Goal: Task Accomplishment & Management: Complete application form

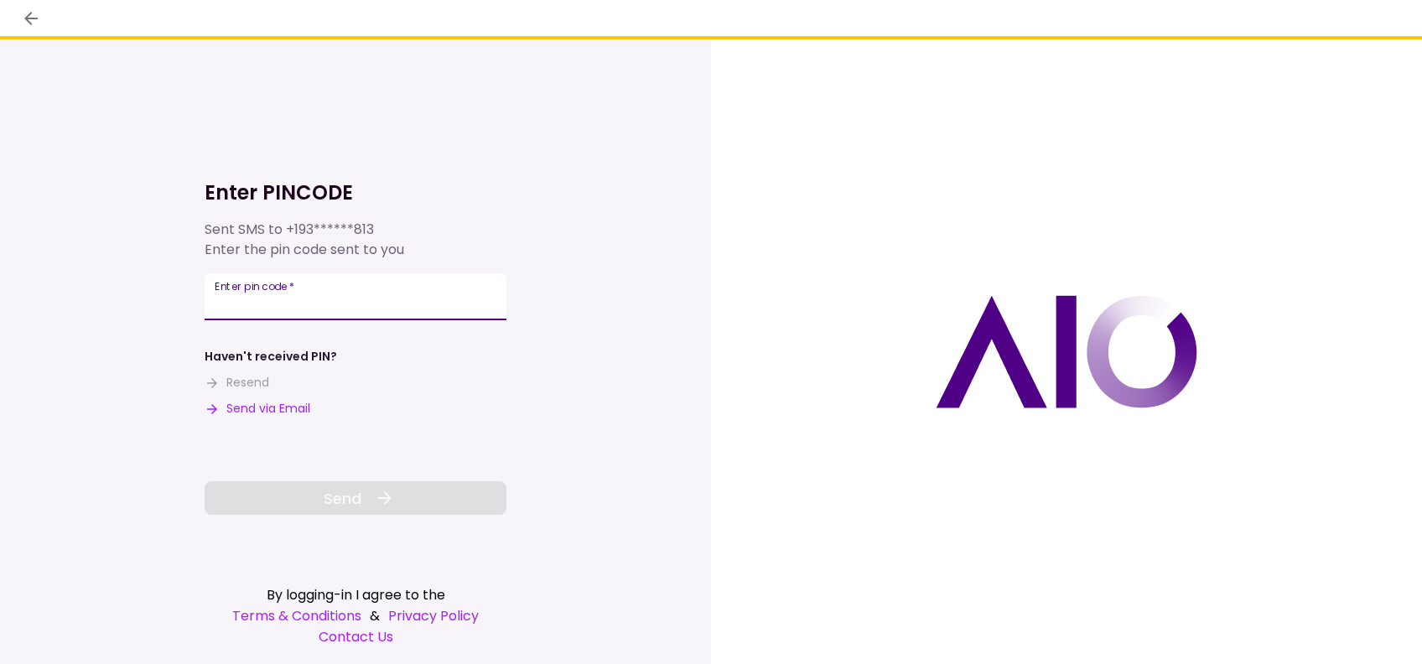
click at [301, 299] on input "Enter pin code   *" at bounding box center [356, 296] width 302 height 47
type input "******"
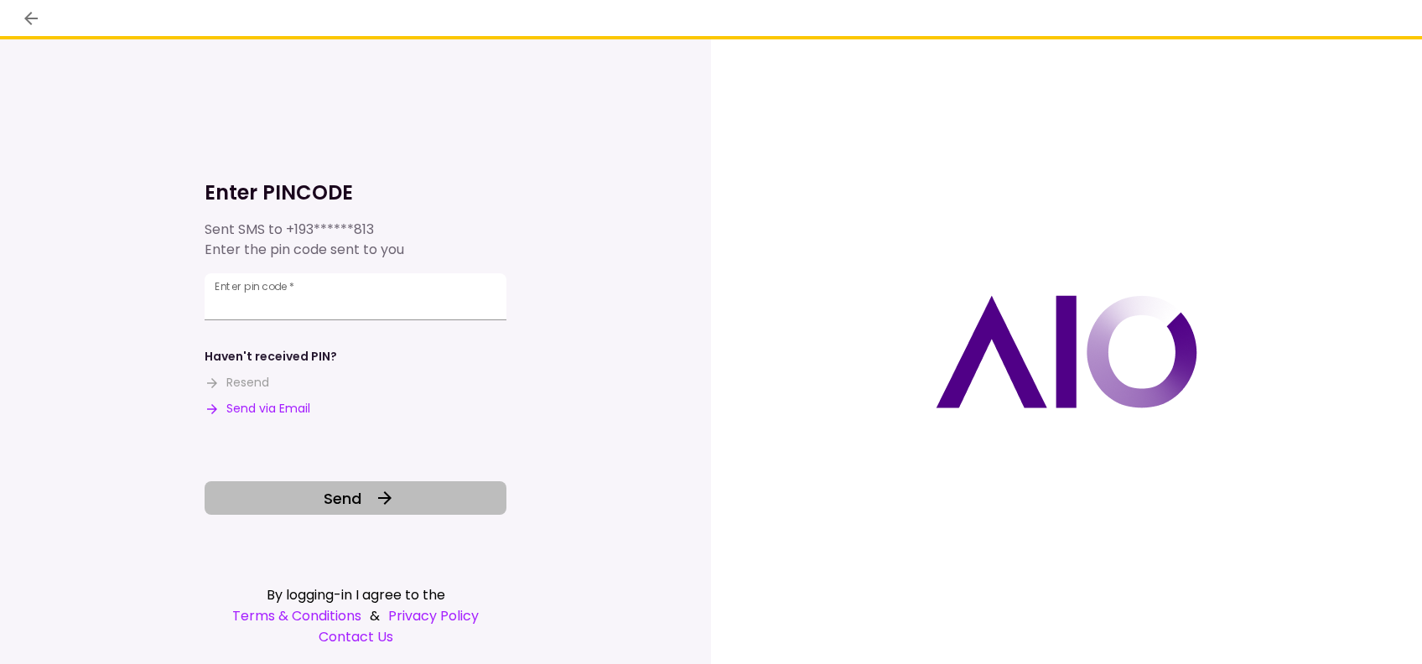
click at [350, 496] on span "Send" at bounding box center [343, 498] width 38 height 23
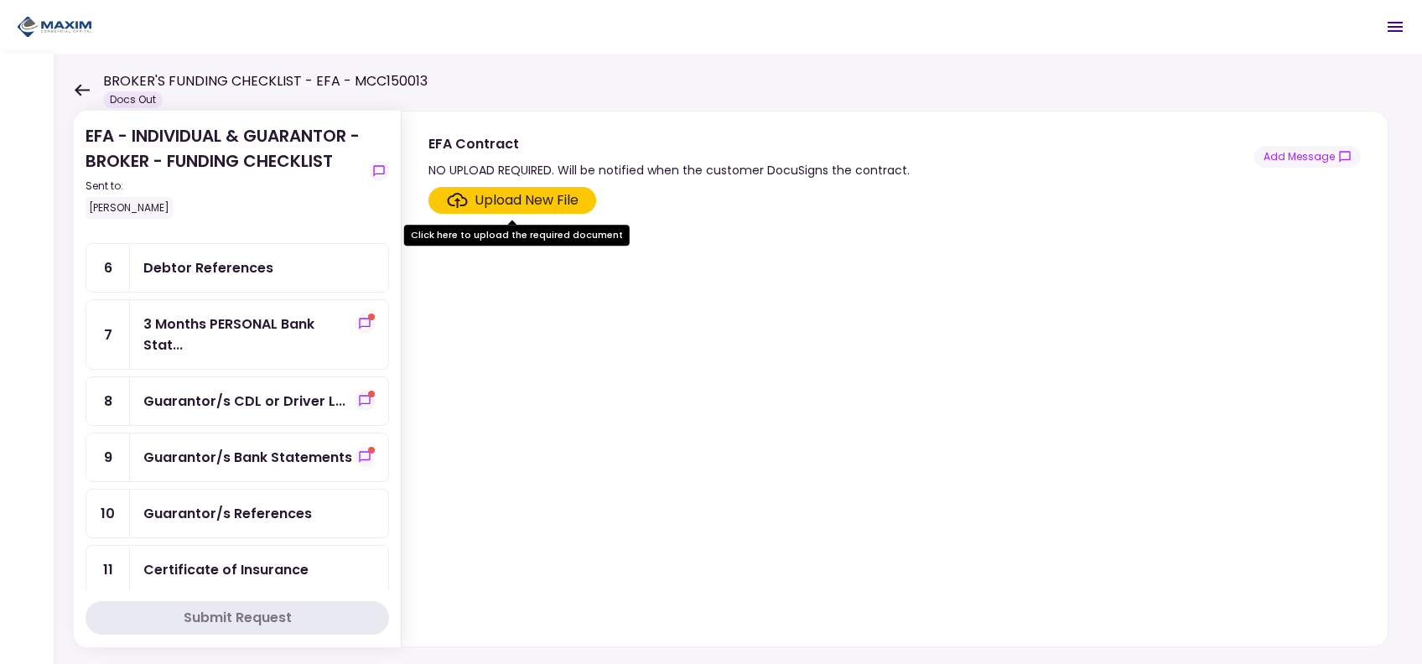
scroll to position [255, 0]
click at [361, 317] on icon "show-messages" at bounding box center [364, 322] width 13 height 13
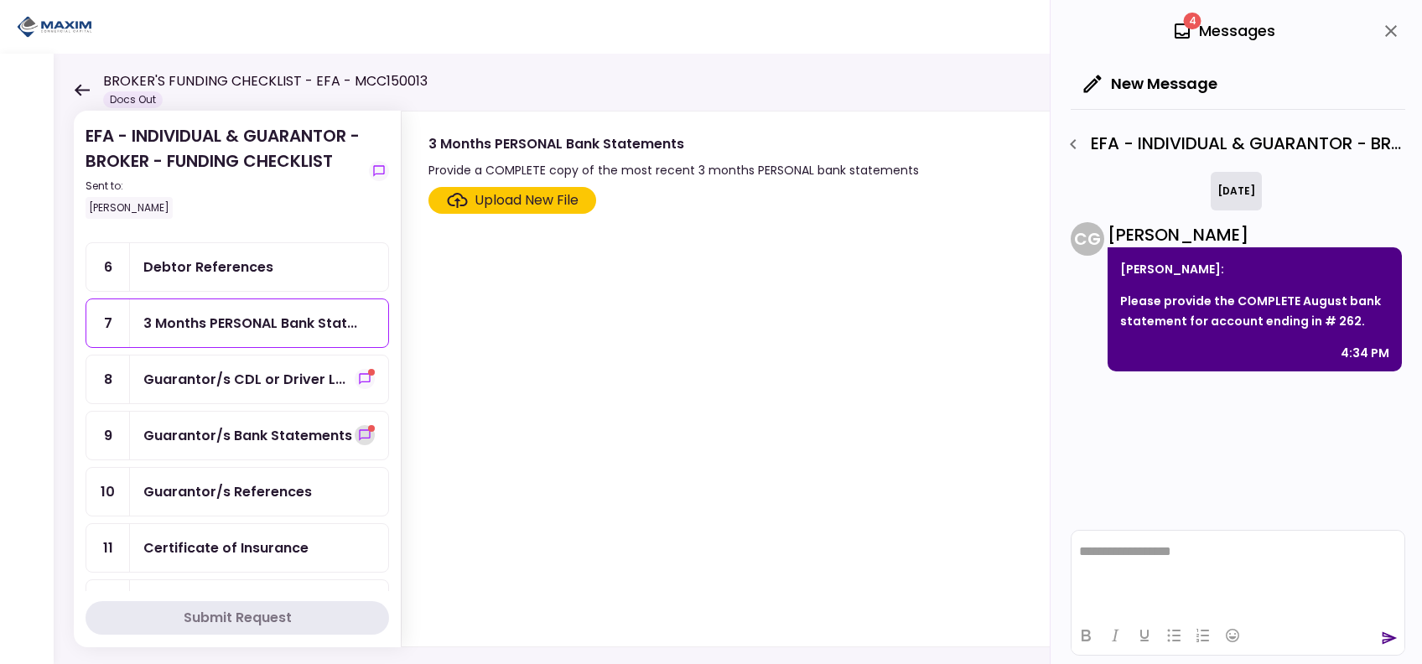
click at [358, 428] on icon "show-messages" at bounding box center [364, 434] width 13 height 13
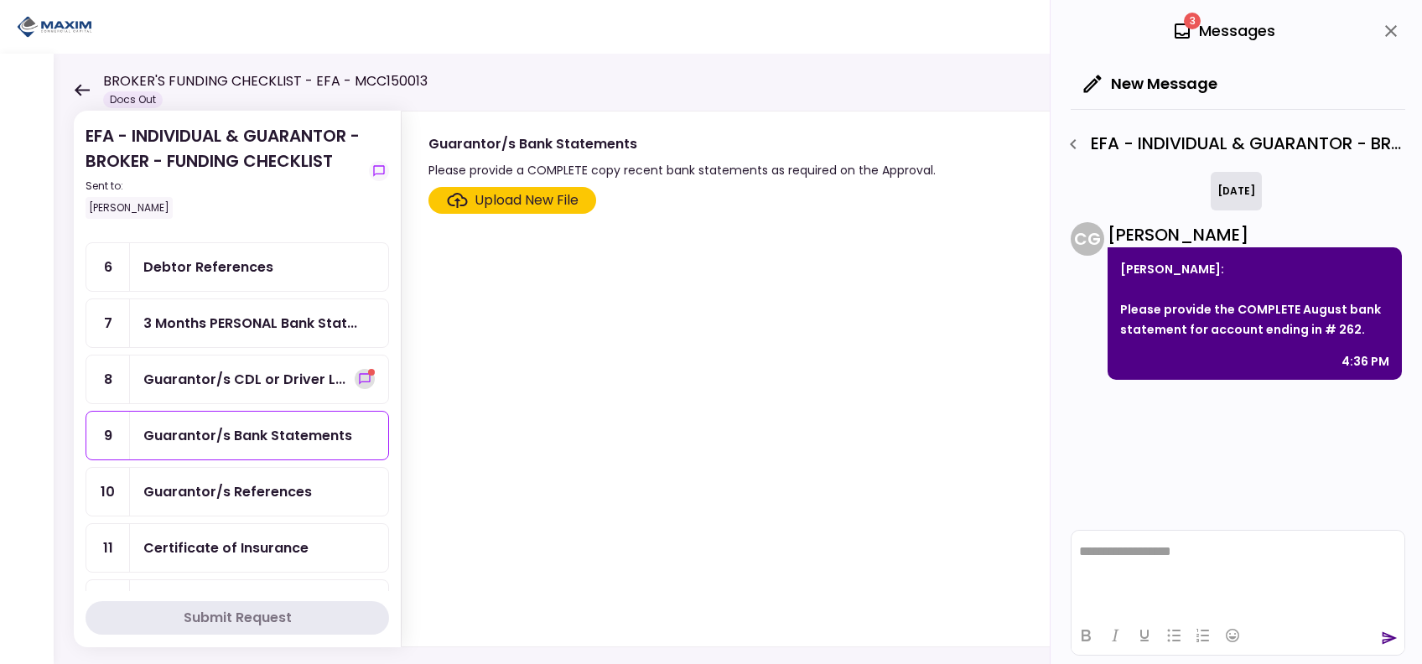
click at [361, 376] on icon "show-messages" at bounding box center [364, 378] width 11 height 11
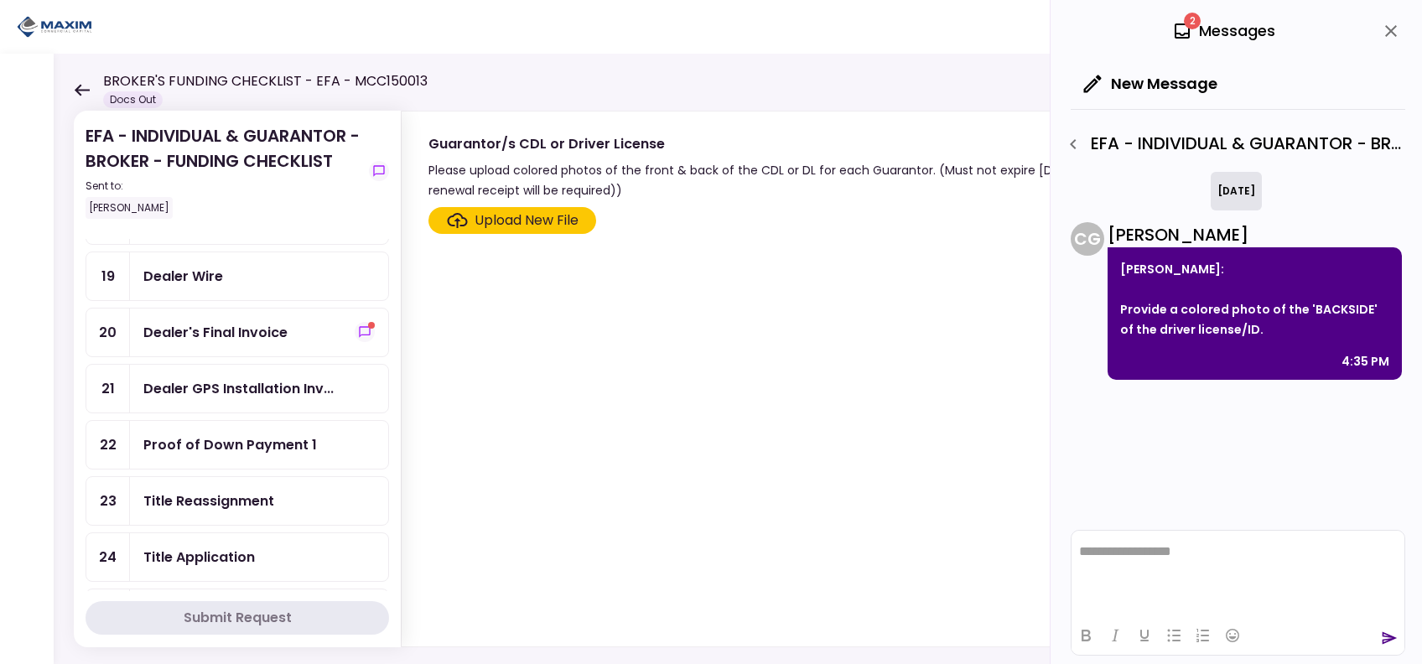
scroll to position [699, 0]
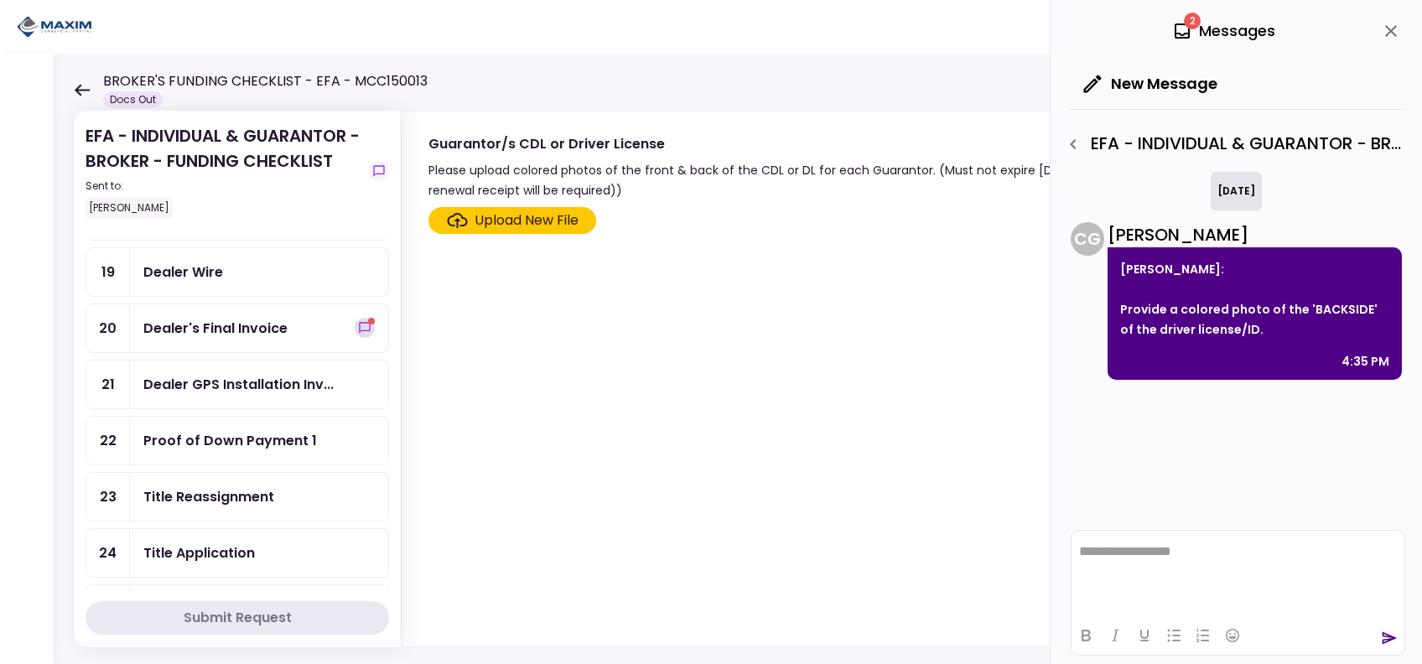
click at [358, 321] on icon "show-messages" at bounding box center [364, 327] width 13 height 13
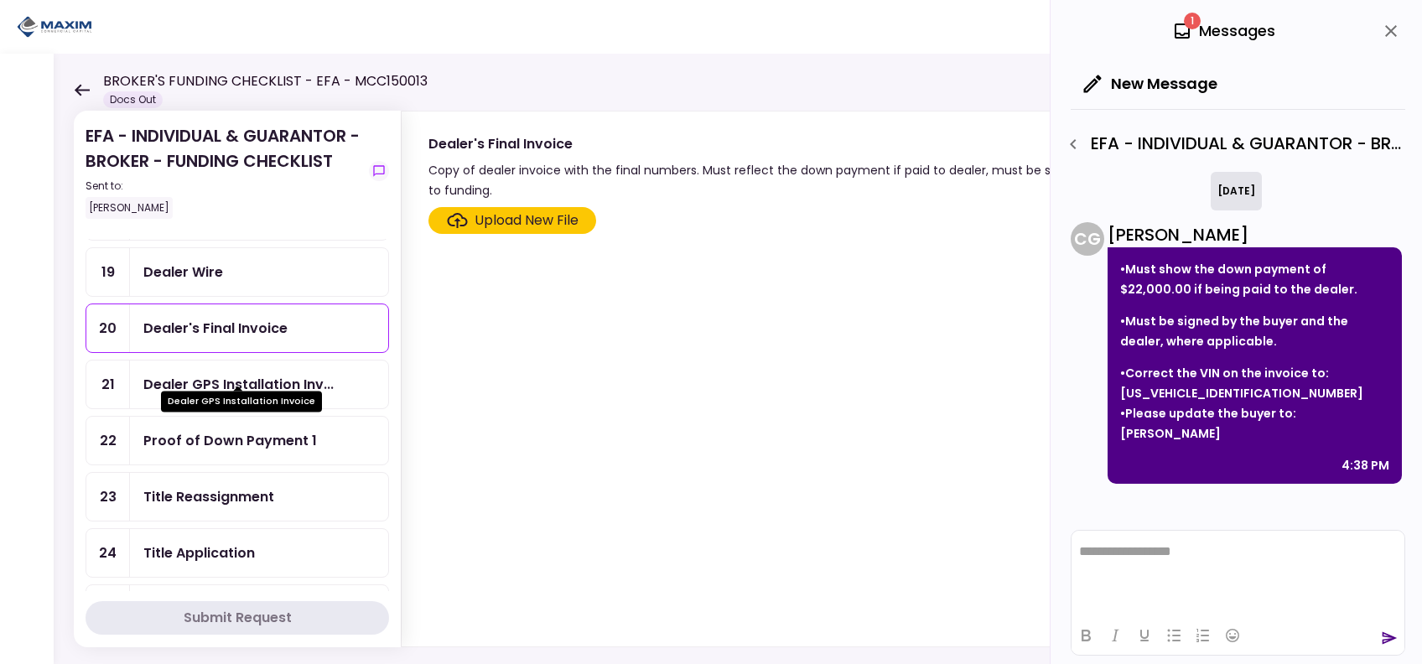
click at [297, 376] on div "Dealer GPS Installation Inv..." at bounding box center [238, 384] width 190 height 21
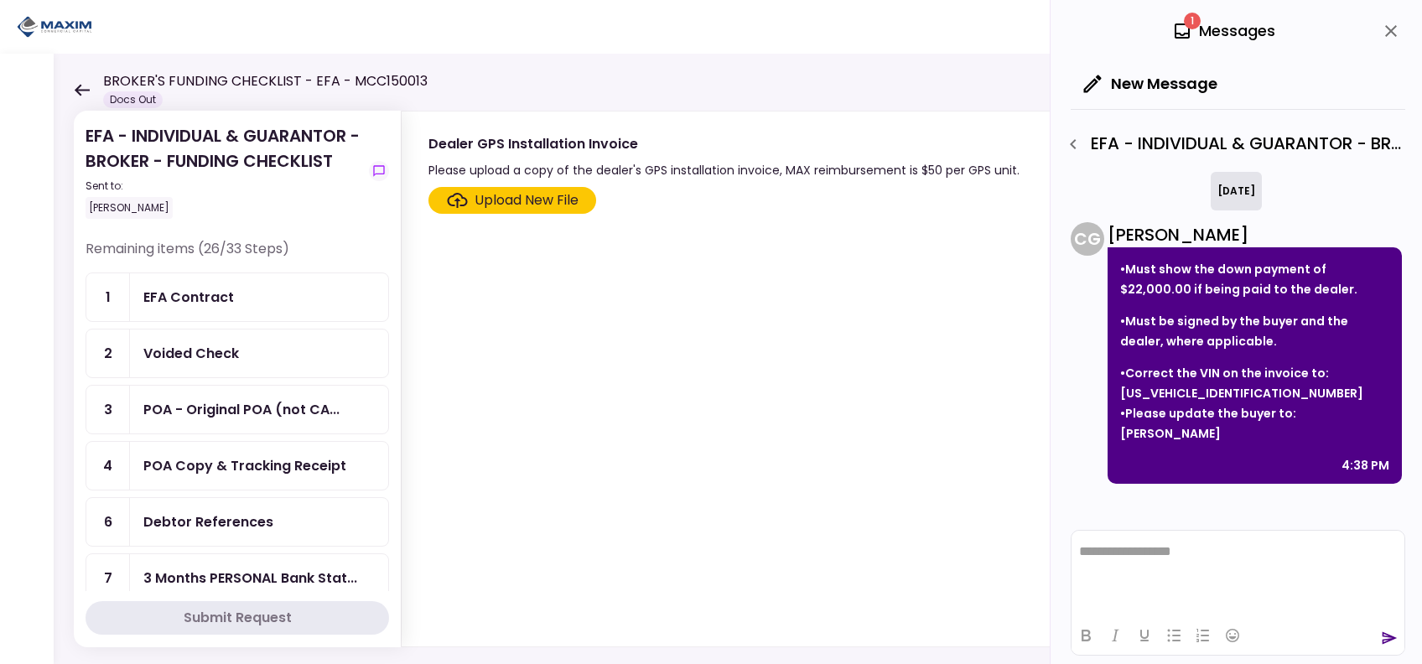
click at [530, 201] on div "Upload New File" at bounding box center [527, 200] width 104 height 20
click at [0, 0] on input "Upload New File" at bounding box center [0, 0] width 0 height 0
click at [217, 290] on div "EFA Contract" at bounding box center [188, 297] width 91 height 21
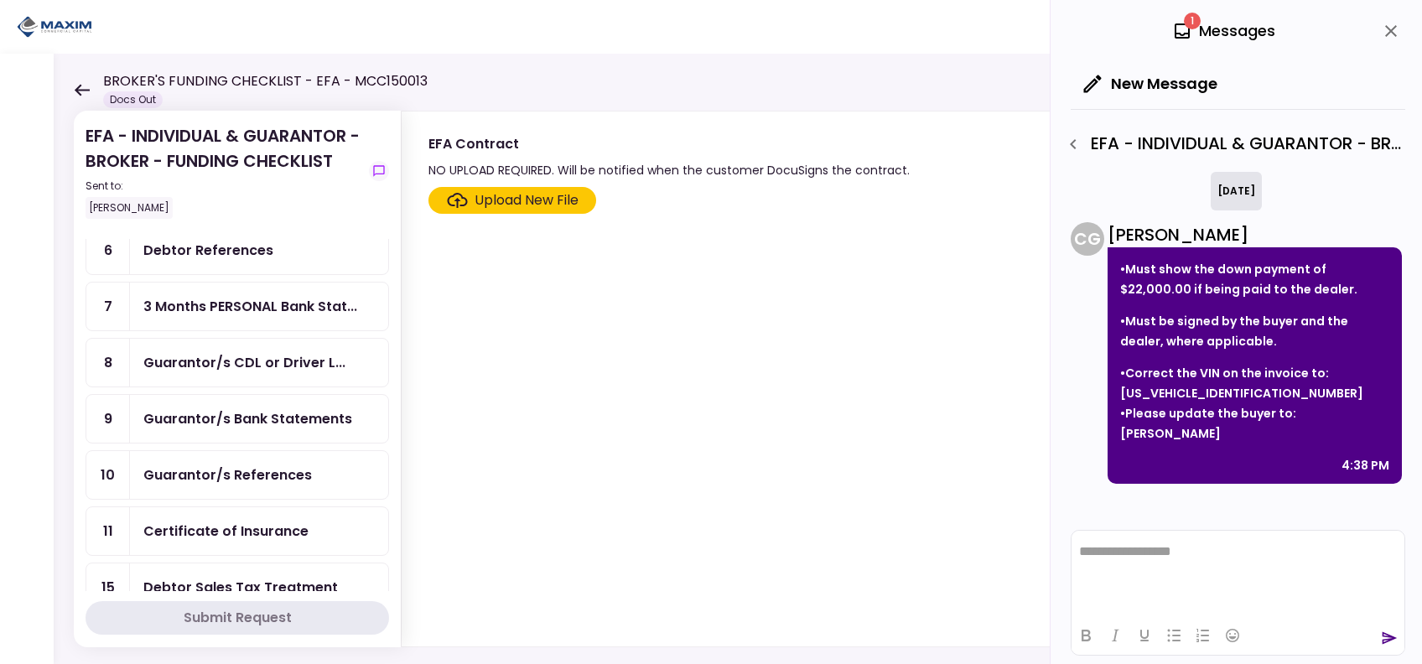
scroll to position [274, 0]
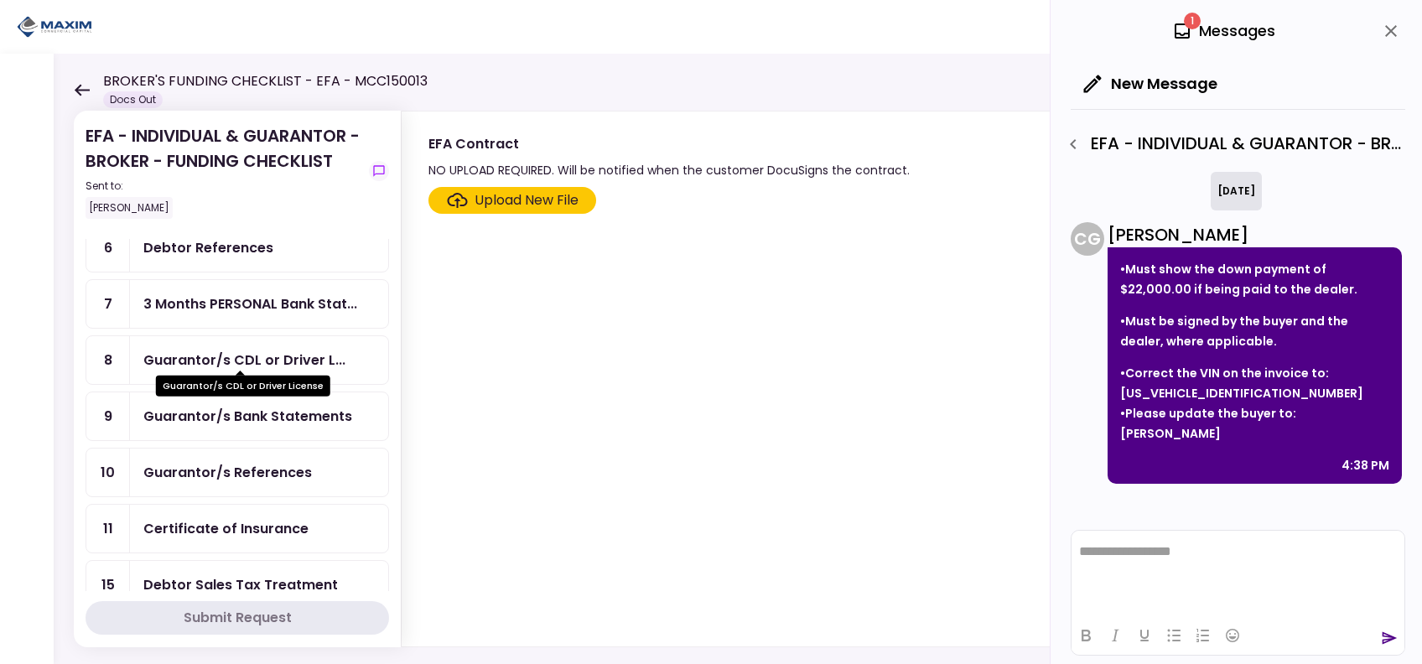
click at [292, 352] on div "Guarantor/s CDL or Driver L..." at bounding box center [244, 360] width 202 height 21
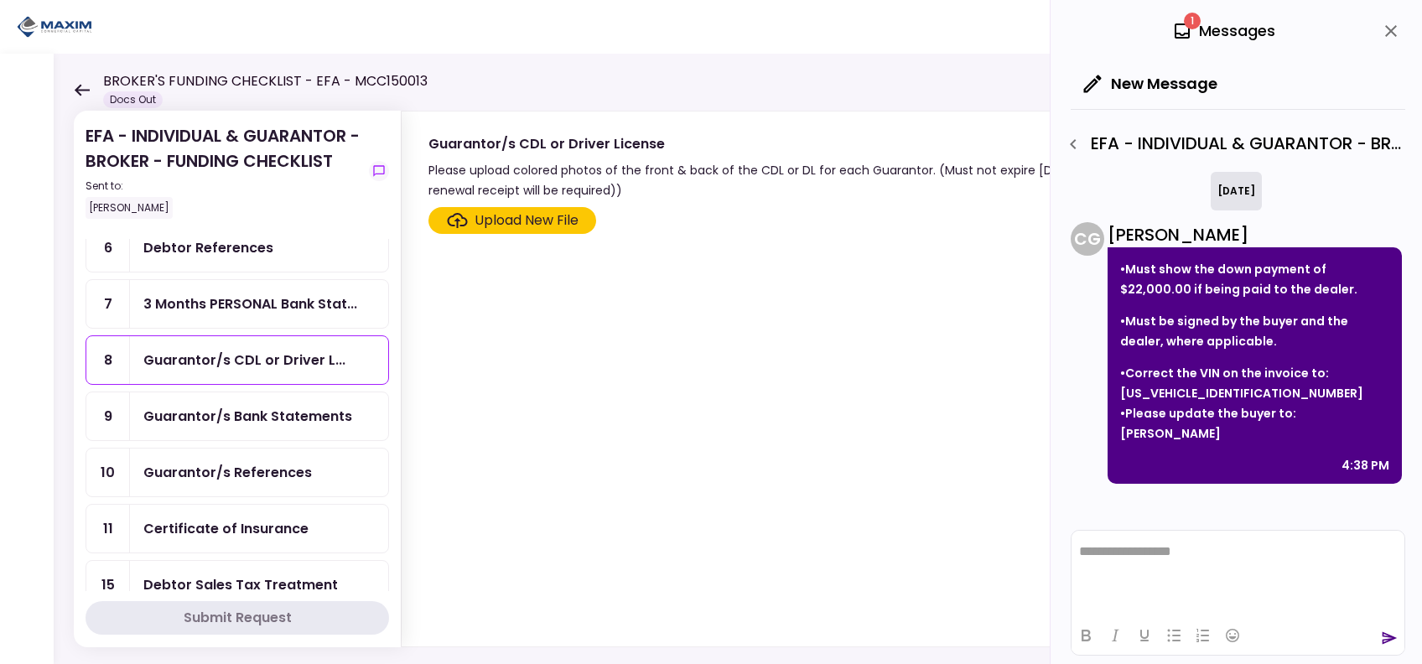
click at [315, 411] on div "Guarantor/s Bank Statements" at bounding box center [247, 416] width 209 height 21
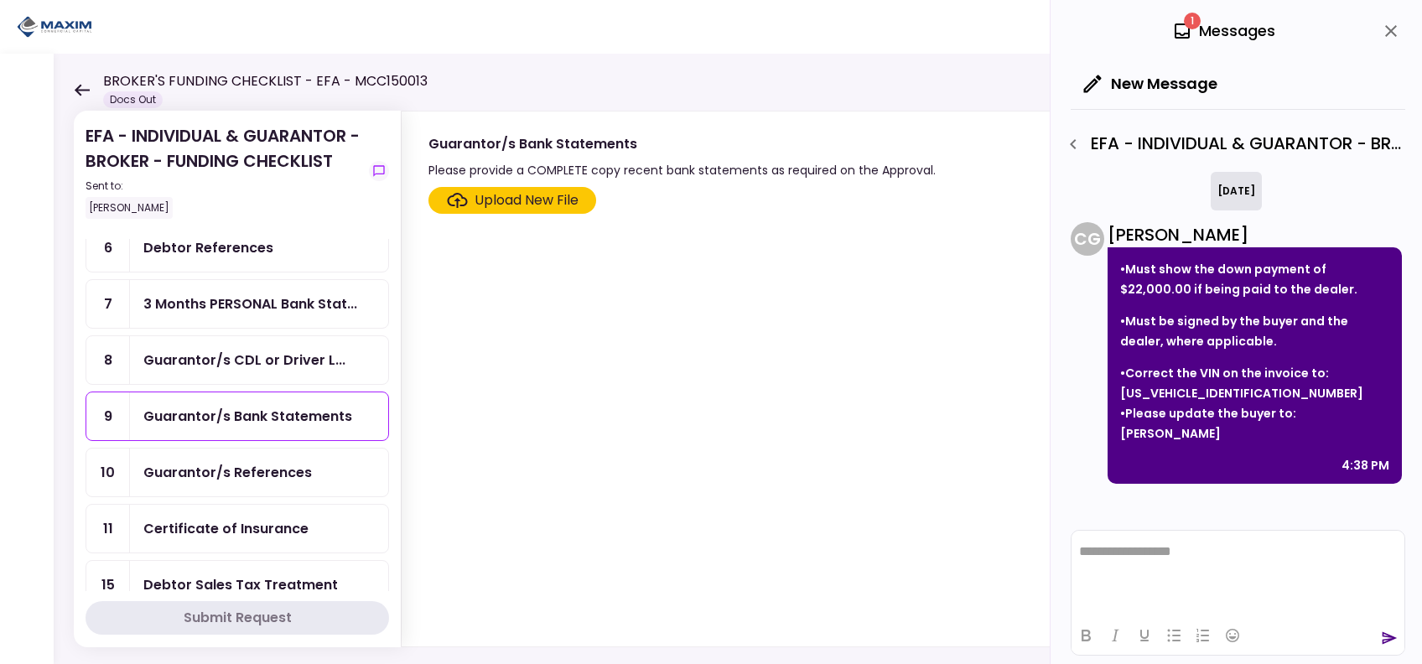
click at [317, 470] on div "Guarantor/s References" at bounding box center [258, 472] width 231 height 21
click at [322, 411] on div "Guarantor/s Bank Statements" at bounding box center [247, 416] width 209 height 21
click at [319, 469] on div "Guarantor/s References" at bounding box center [258, 472] width 231 height 21
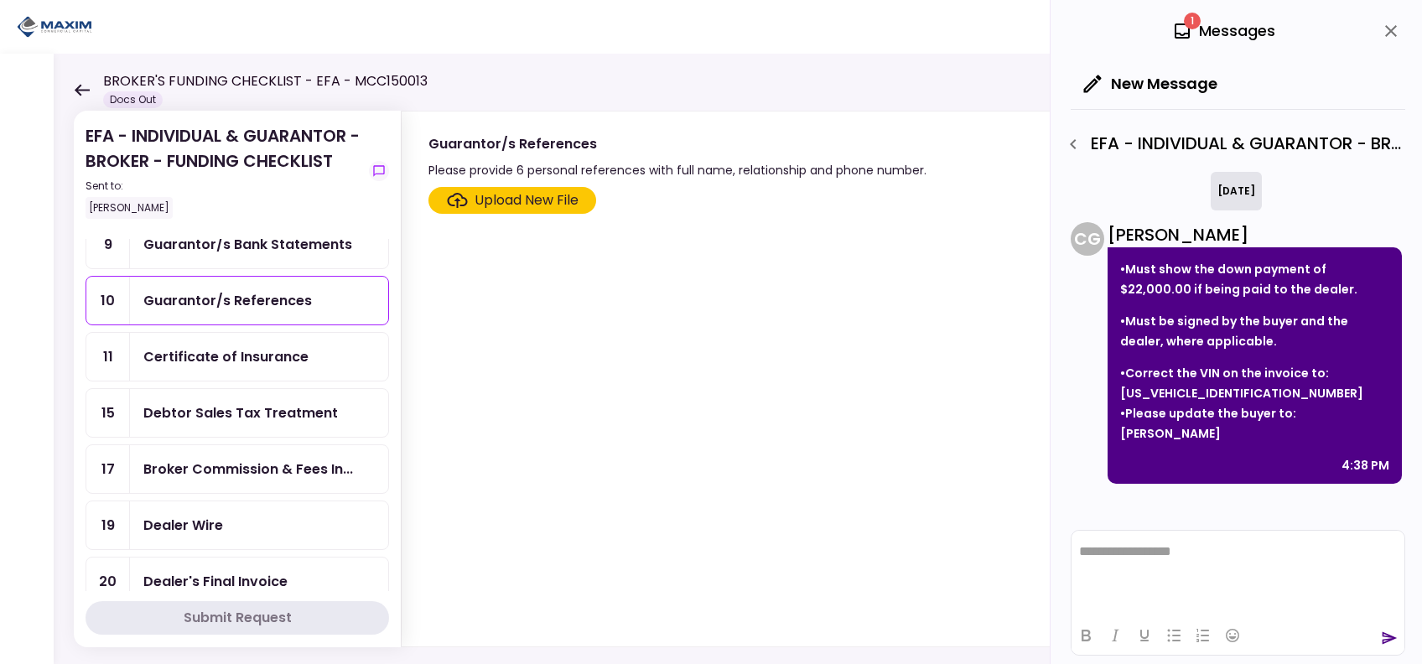
scroll to position [450, 0]
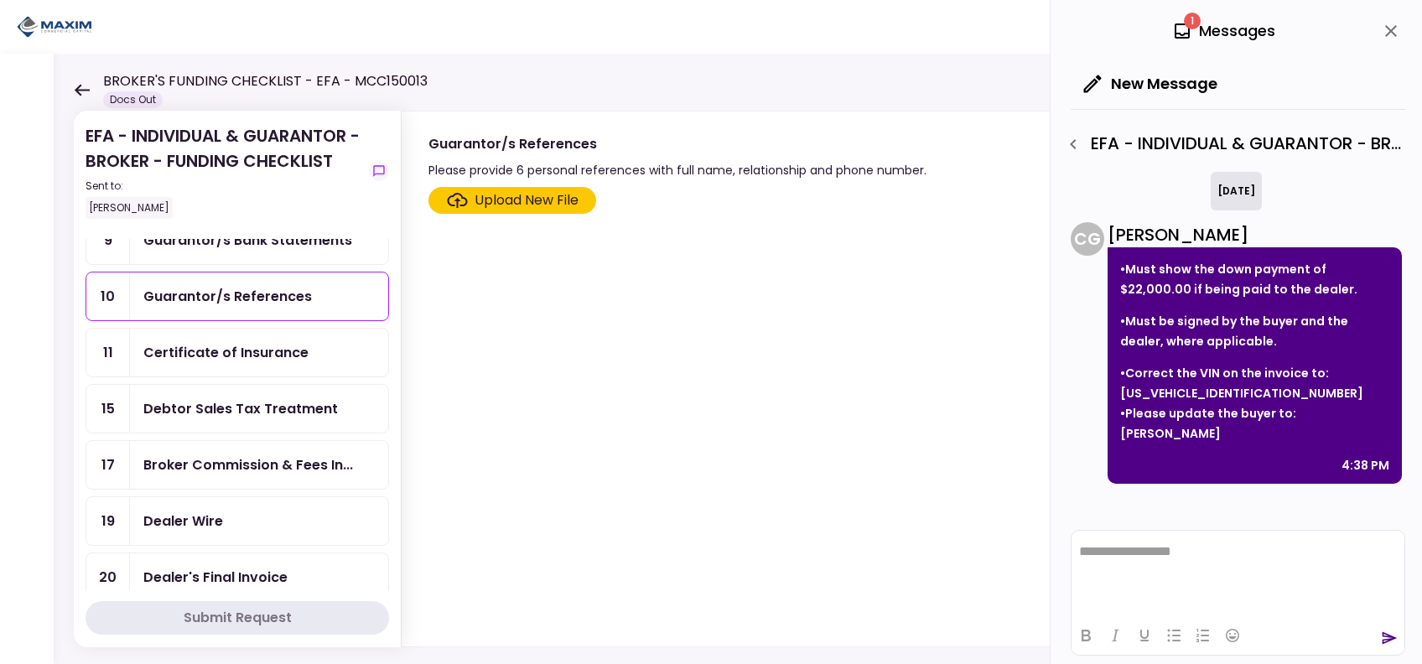
click at [275, 406] on div "Debtor Sales Tax Treatment" at bounding box center [240, 408] width 195 height 21
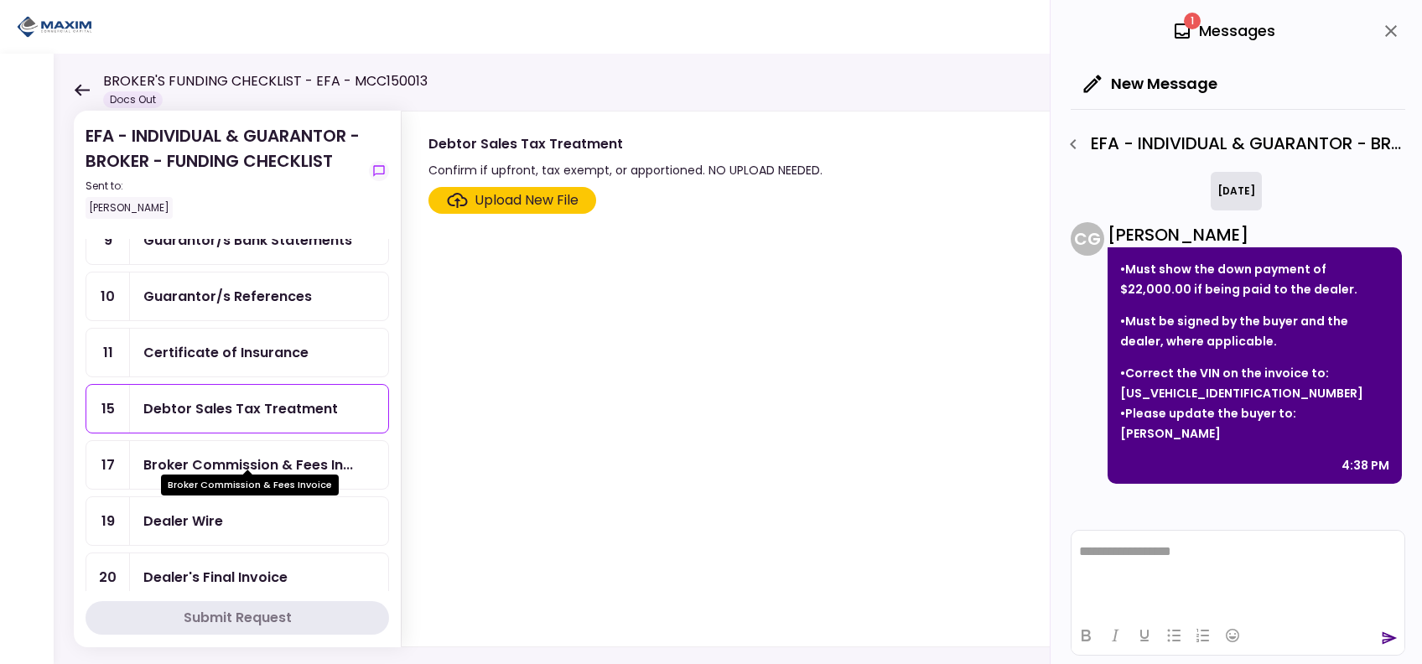
click at [288, 456] on div "Broker Commission & Fees In..." at bounding box center [248, 464] width 210 height 21
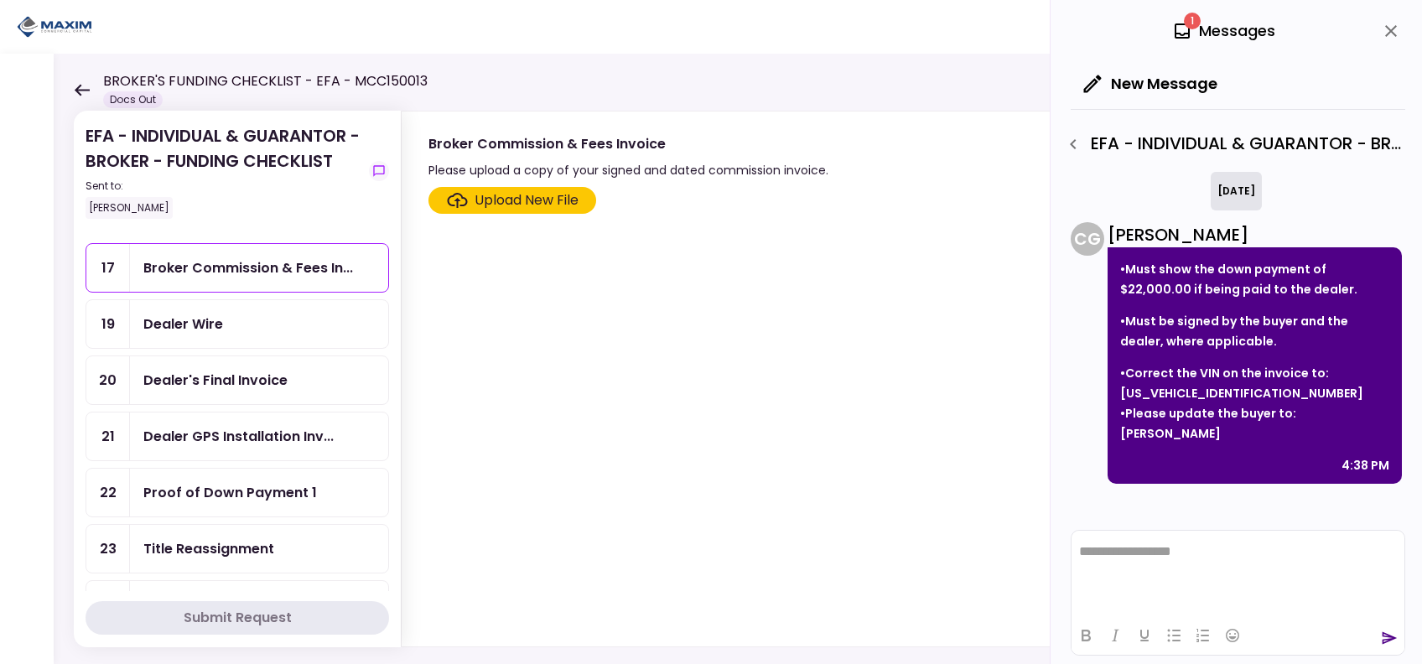
scroll to position [641, 0]
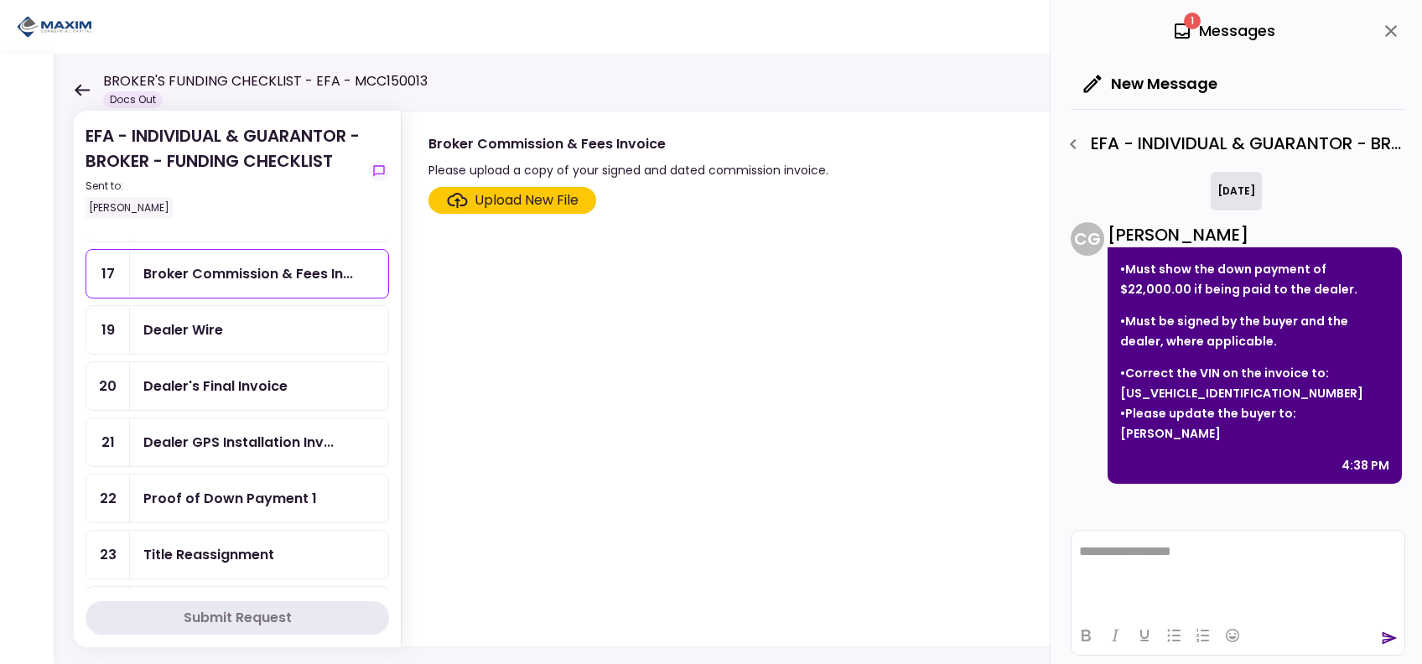
click at [248, 319] on div "Dealer Wire" at bounding box center [258, 329] width 231 height 21
click at [270, 376] on div "Dealer's Final Invoice" at bounding box center [215, 386] width 144 height 21
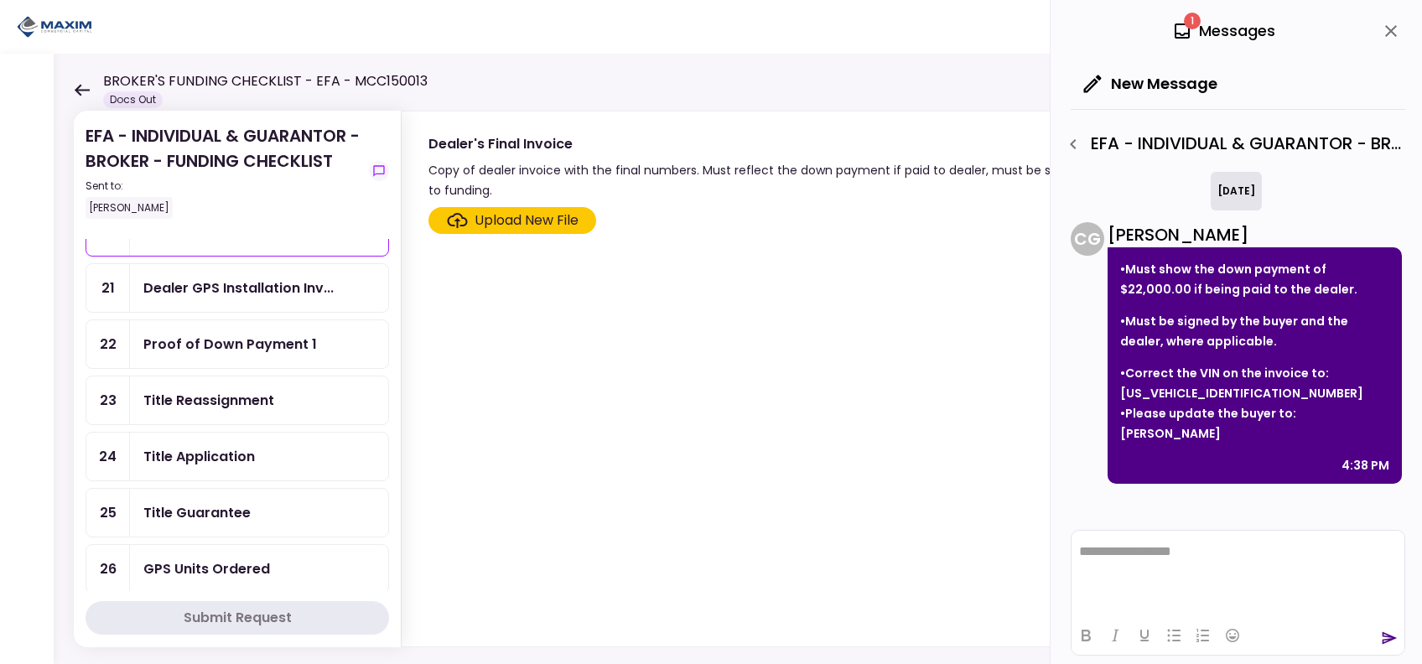
scroll to position [802, 0]
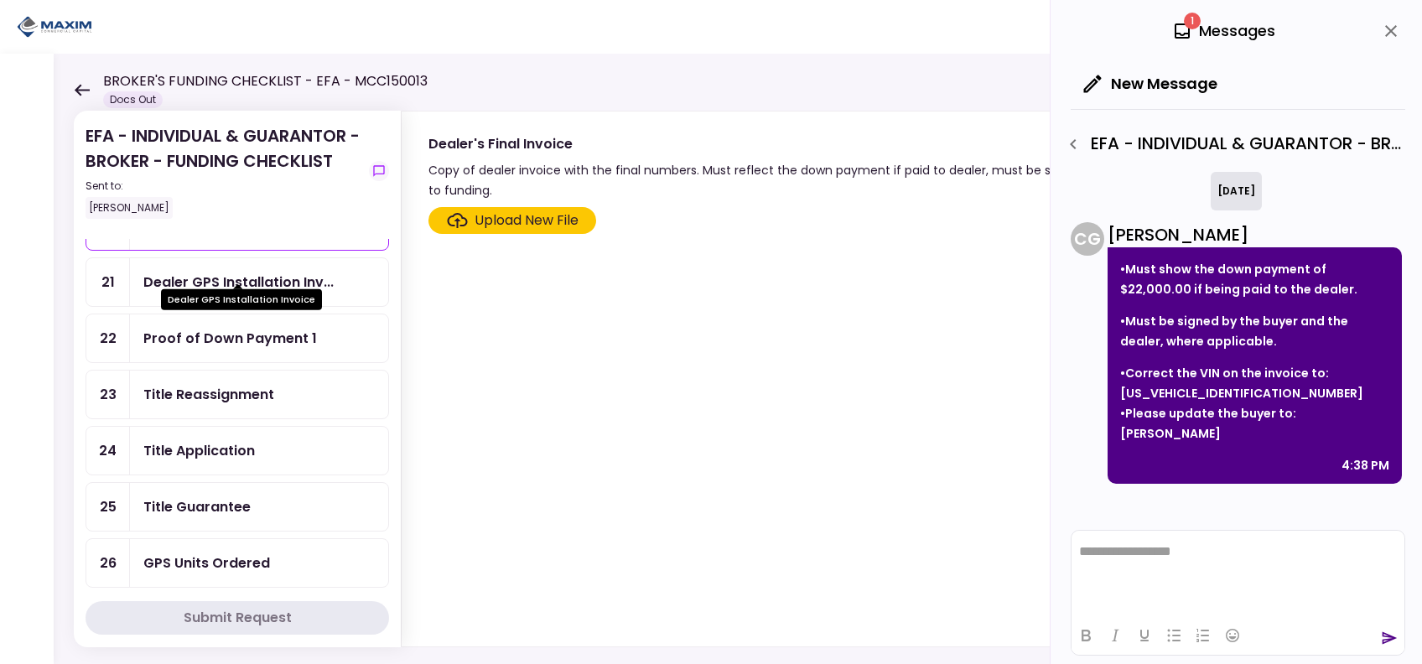
click at [293, 272] on div "Dealer GPS Installation Inv..." at bounding box center [238, 282] width 190 height 21
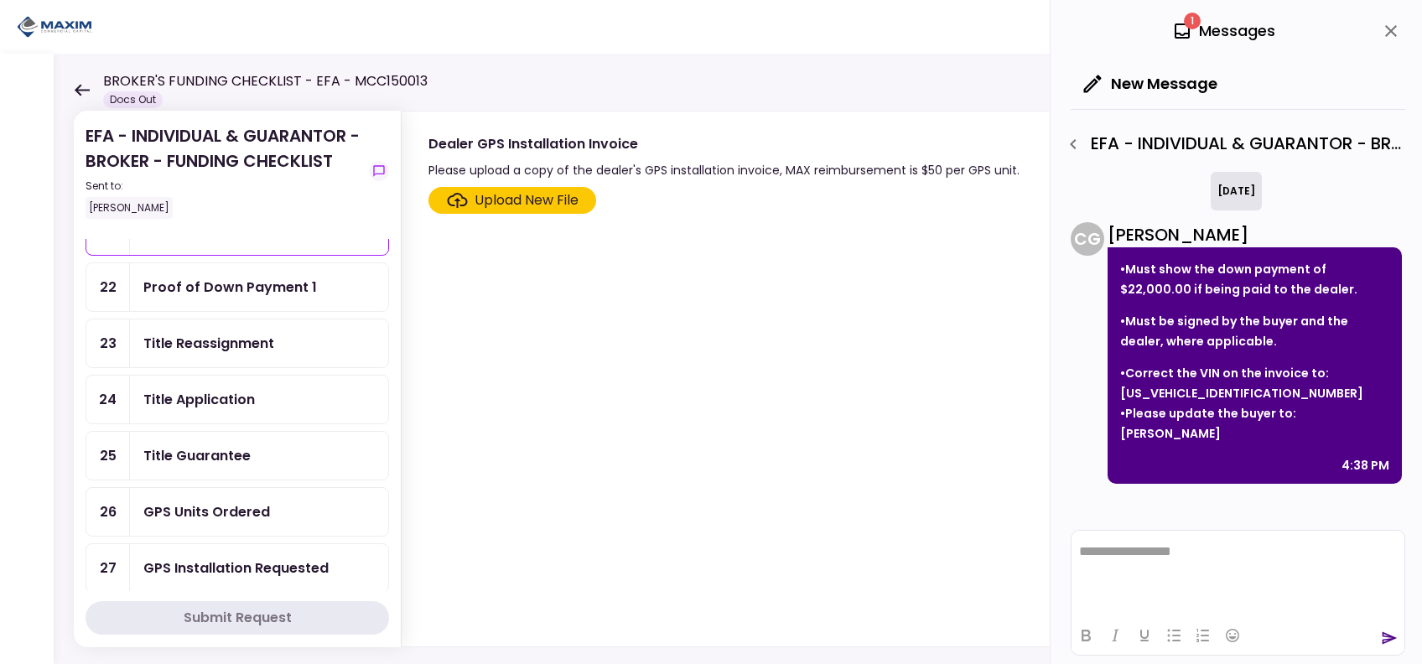
scroll to position [859, 0]
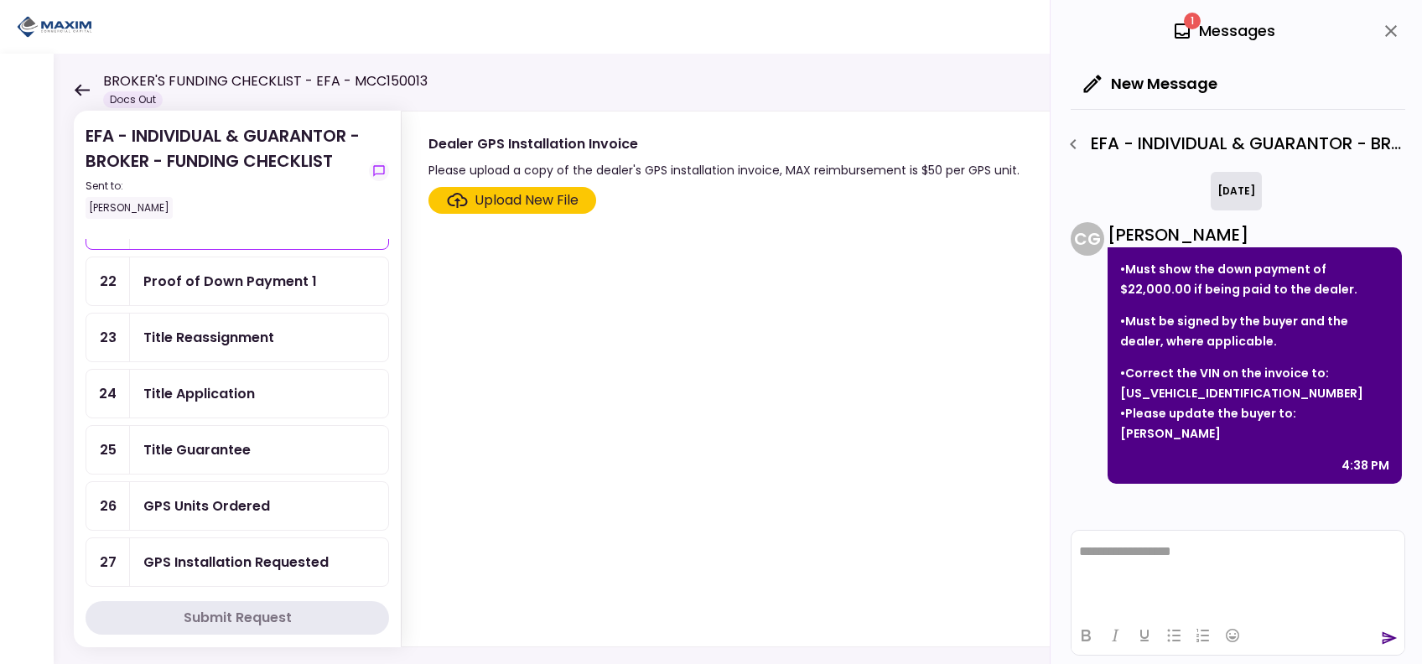
click at [278, 330] on div "Title Reassignment" at bounding box center [259, 338] width 258 height 48
